Goal: Task Accomplishment & Management: Manage account settings

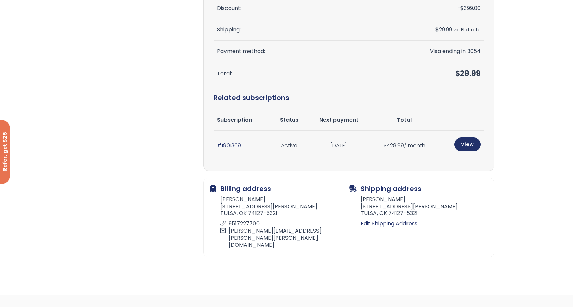
scroll to position [208, 0]
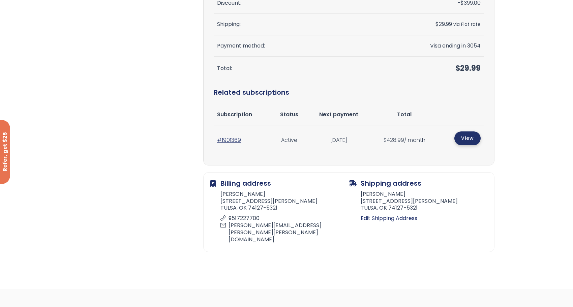
click at [459, 143] on link "View" at bounding box center [468, 139] width 26 height 14
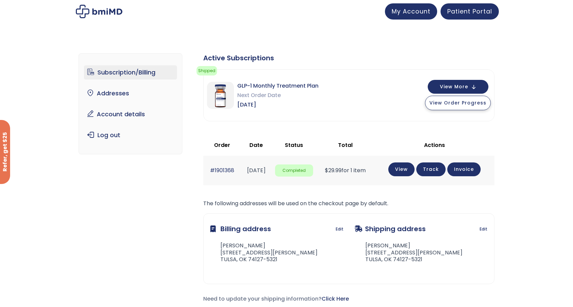
click at [451, 103] on span "View Order Progress" at bounding box center [458, 102] width 57 height 7
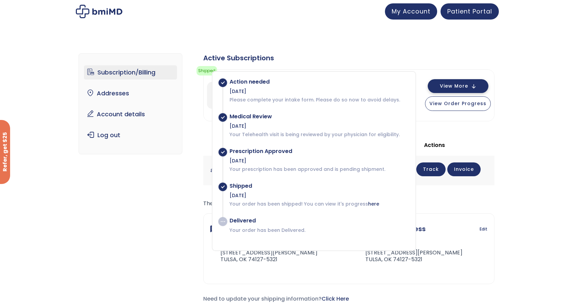
click at [457, 92] on button "View More" at bounding box center [458, 86] width 61 height 14
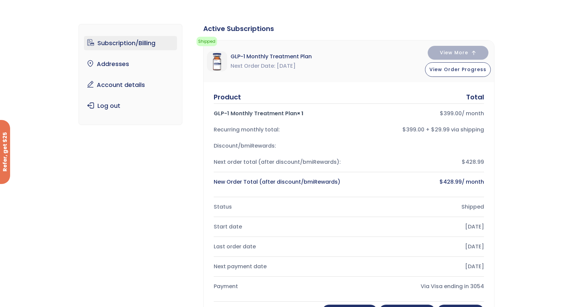
scroll to position [152, 0]
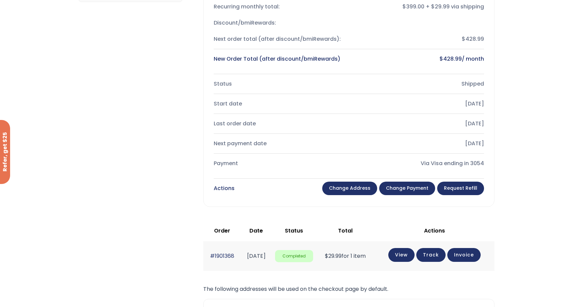
click at [470, 191] on link "Request Refill" at bounding box center [460, 188] width 47 height 13
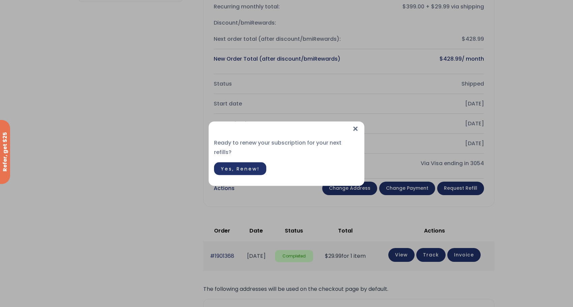
click at [354, 135] on span "×" at bounding box center [355, 128] width 7 height 15
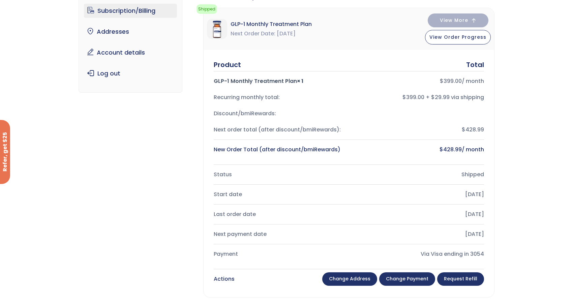
scroll to position [0, 0]
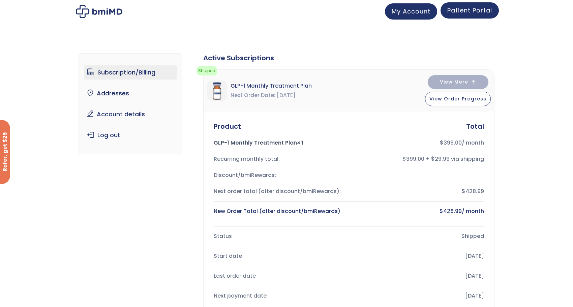
click at [456, 16] on link "Patient Portal" at bounding box center [470, 10] width 58 height 16
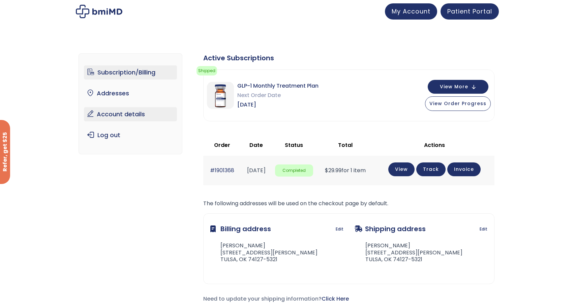
click at [127, 115] on link "Account details" at bounding box center [130, 114] width 93 height 14
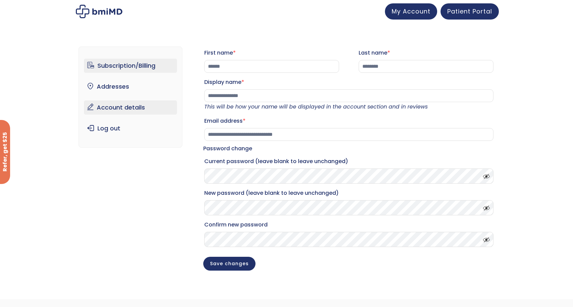
click at [146, 66] on link "Subscription/Billing" at bounding box center [130, 66] width 93 height 14
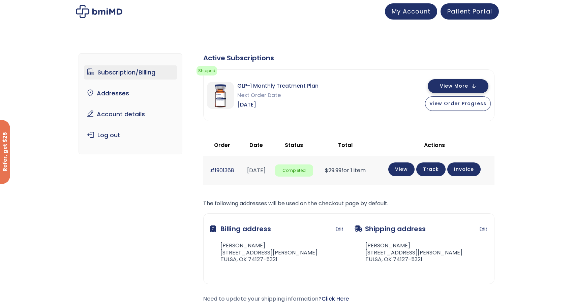
click at [474, 92] on button "View More" at bounding box center [458, 86] width 61 height 14
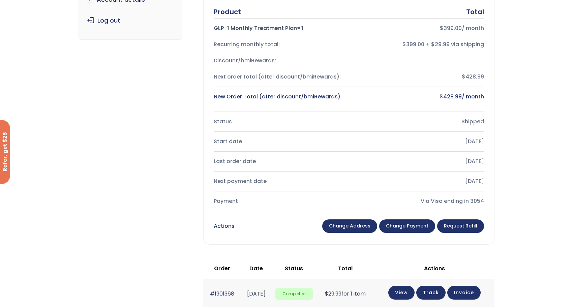
scroll to position [246, 0]
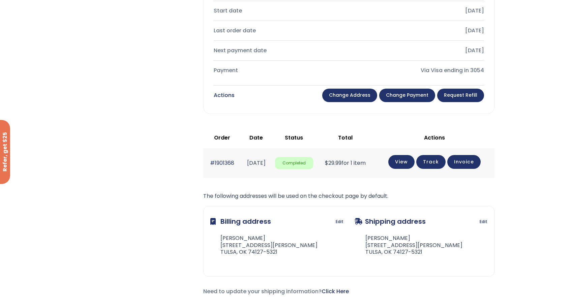
click at [371, 99] on link "Change address" at bounding box center [349, 95] width 55 height 13
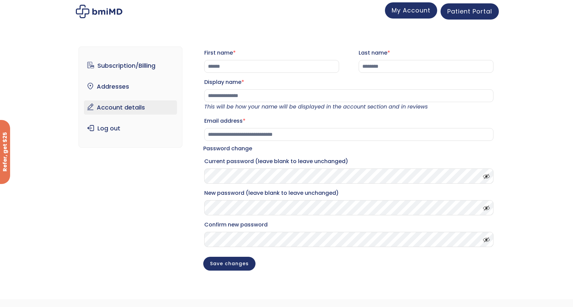
click at [411, 14] on span "My Account" at bounding box center [411, 10] width 39 height 8
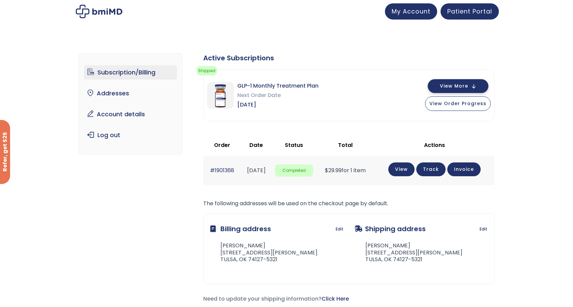
click at [484, 90] on button "View More" at bounding box center [458, 86] width 61 height 14
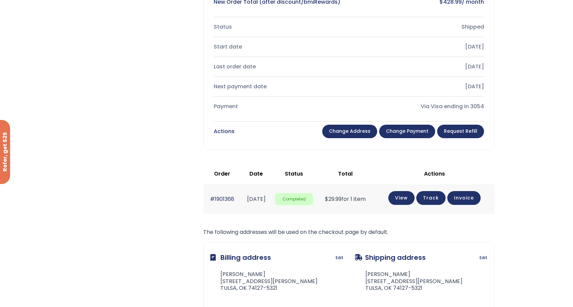
scroll to position [216, 0]
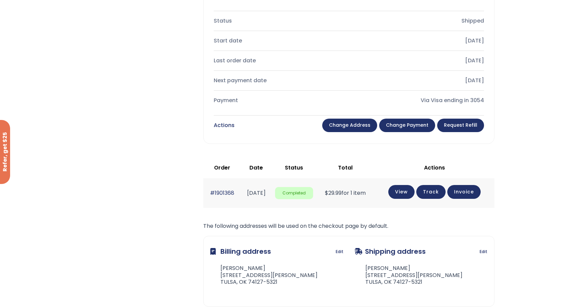
click at [443, 195] on link "Track" at bounding box center [431, 192] width 29 height 14
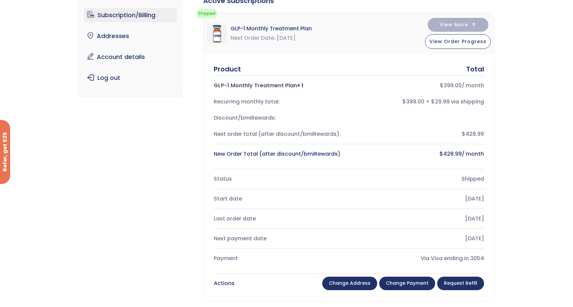
scroll to position [0, 0]
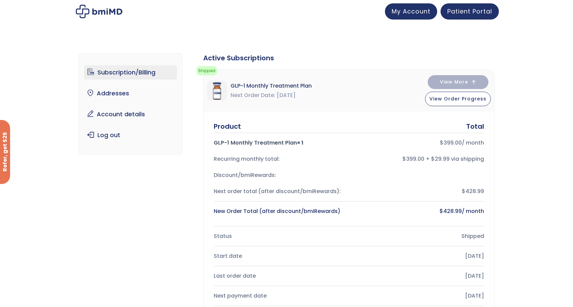
click at [4, 168] on div "Refer, get $25" at bounding box center [5, 152] width 10 height 64
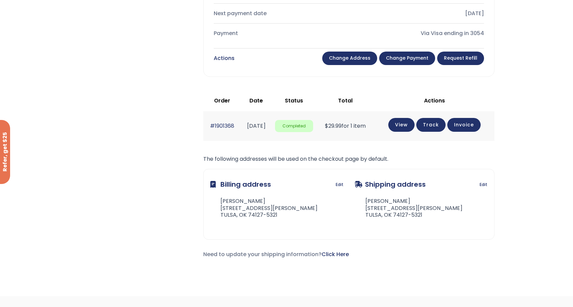
scroll to position [307, 0]
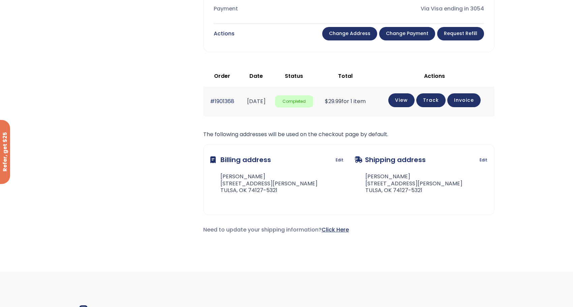
click at [339, 229] on link "Click Here" at bounding box center [335, 230] width 27 height 8
